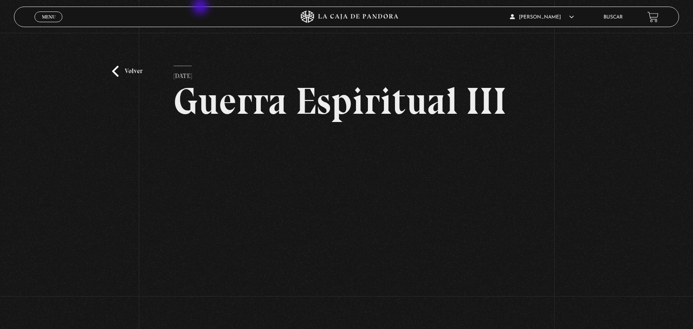
scroll to position [60, 0]
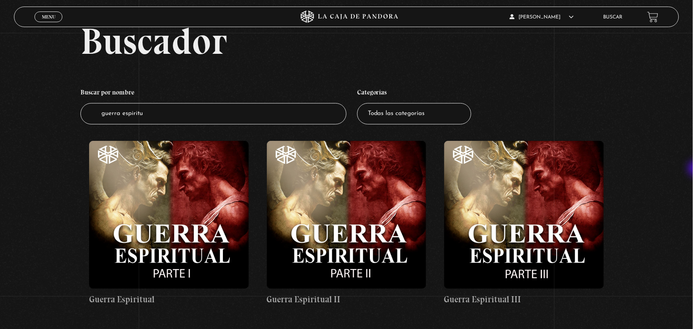
scroll to position [41, 0]
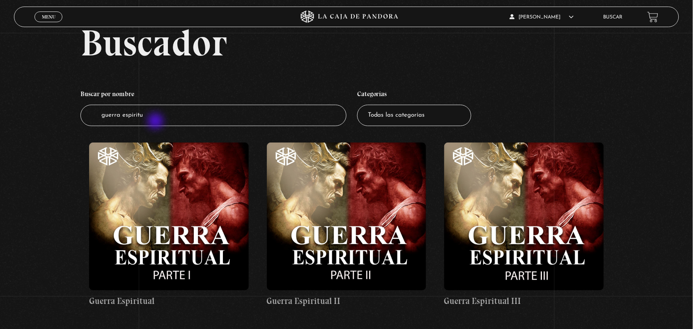
click at [157, 122] on input "guerra espiritu" at bounding box center [213, 116] width 266 height 22
type input "guerra"
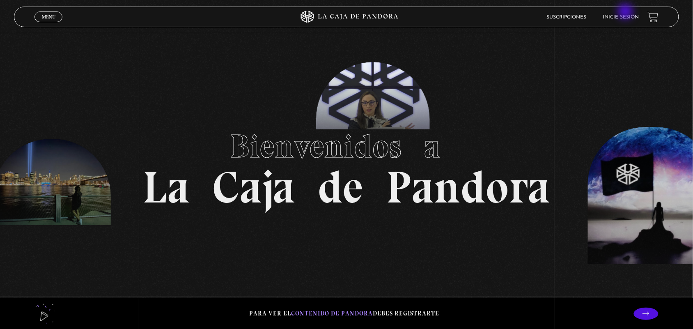
click at [627, 12] on li "Inicie sesión" at bounding box center [621, 17] width 36 height 13
click at [625, 15] on link "Inicie sesión" at bounding box center [621, 17] width 36 height 5
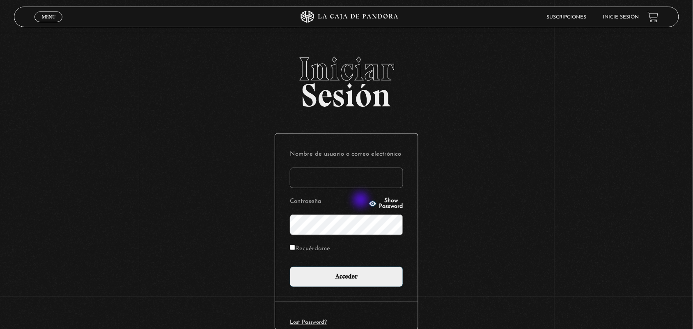
type input "ANGE-LU"
click at [369, 200] on icon "button" at bounding box center [373, 204] width 8 height 8
click at [359, 235] on form "Nombre de usuario o correo electrónico ANGE-LU Contraseña Hide Password Recuérd…" at bounding box center [346, 217] width 113 height 139
drag, startPoint x: 359, startPoint y: 235, endPoint x: 249, endPoint y: 221, distance: 111.4
click at [249, 221] on div "Iniciar Sesión Nombre de usuario o correo electrónico ANGE-LU Contraseña Hide P…" at bounding box center [346, 210] width 693 height 315
